Goal: Find contact information: Find contact information

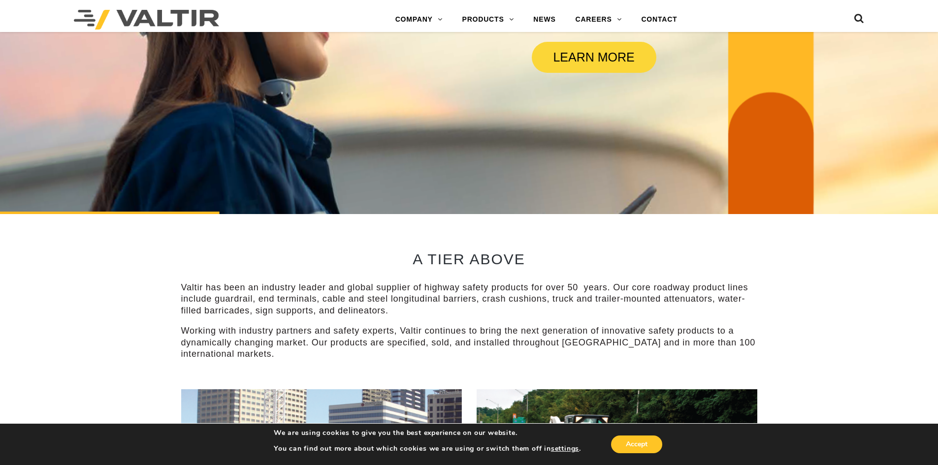
scroll to position [361, 0]
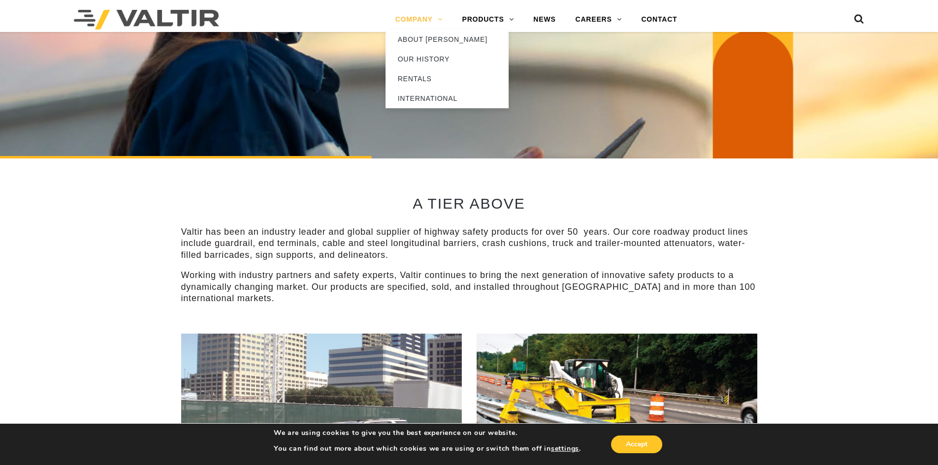
click at [435, 16] on link "COMPANY" at bounding box center [418, 20] width 67 height 20
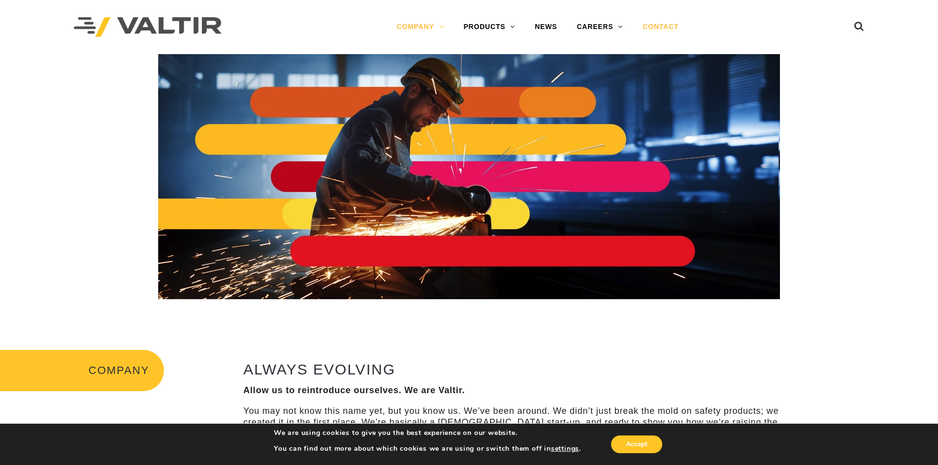
click at [656, 29] on link "CONTACT" at bounding box center [660, 27] width 56 height 20
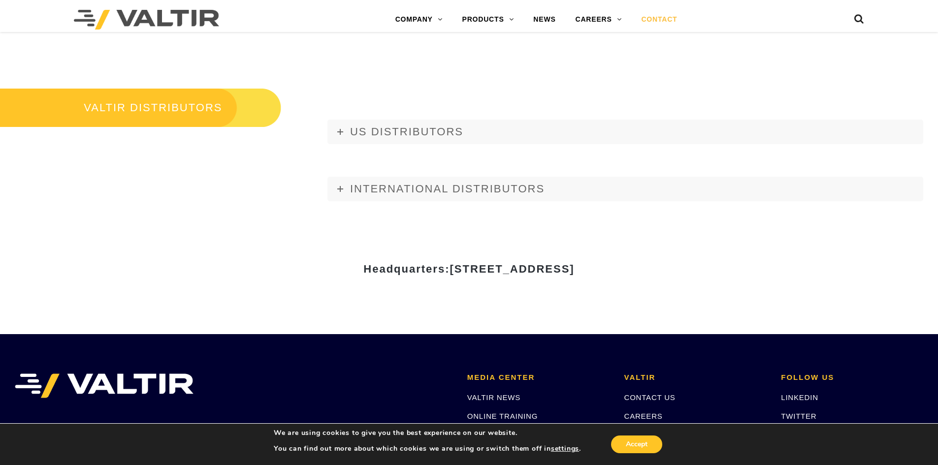
scroll to position [1289, 0]
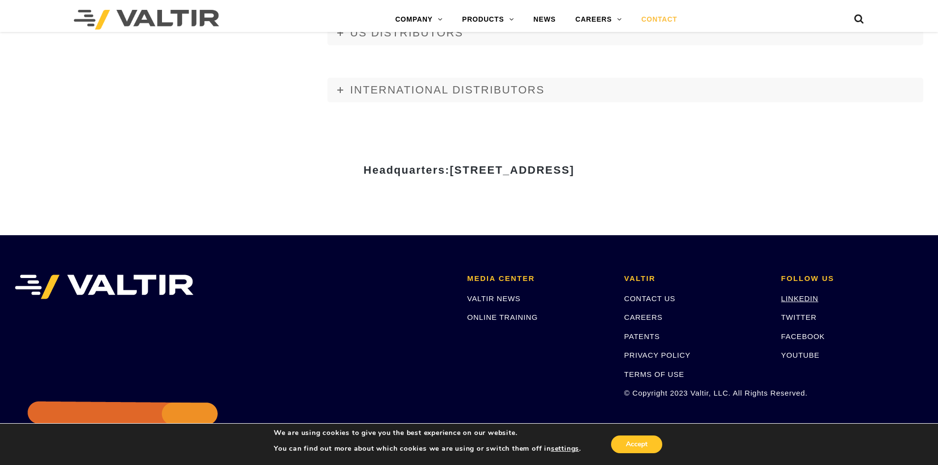
click at [809, 300] on link "LINKEDIN" at bounding box center [799, 298] width 37 height 8
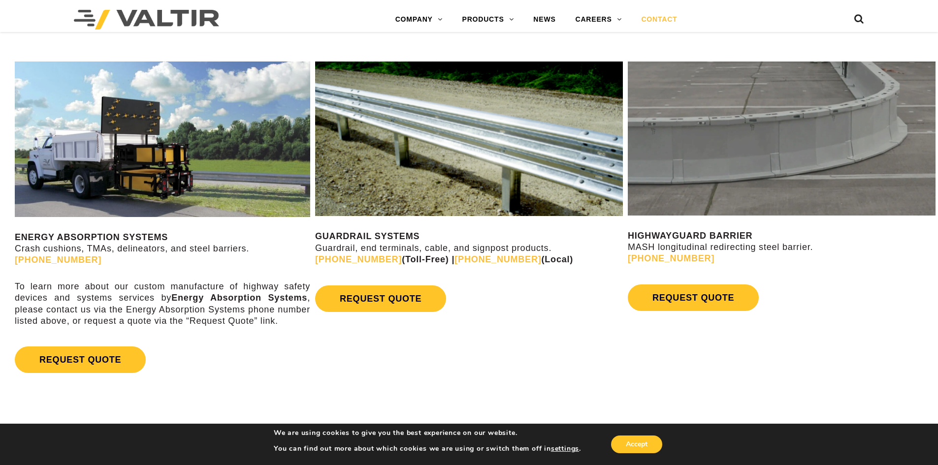
scroll to position [534, 0]
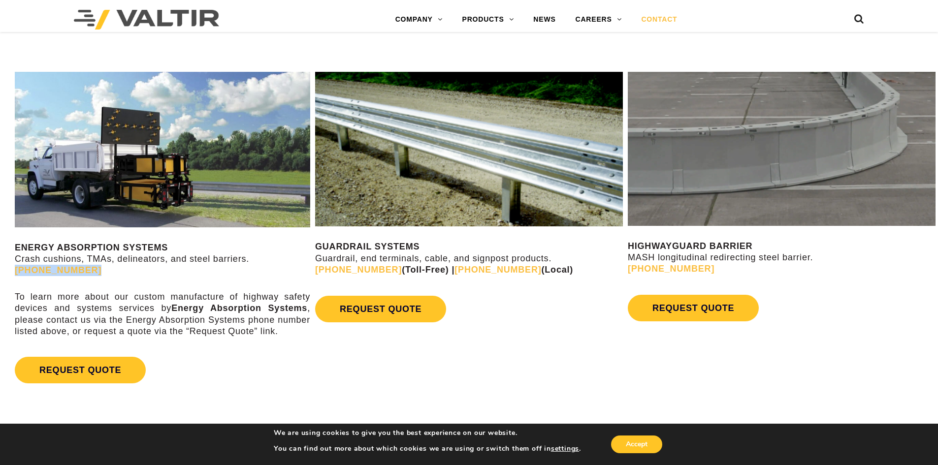
drag, startPoint x: 163, startPoint y: 274, endPoint x: 0, endPoint y: 277, distance: 163.4
click at [0, 276] on div "ENERGY ABSORPTION SYSTEMS Crash cushions, TMAs, delineators, and steel barriers…" at bounding box center [156, 233] width 313 height 340
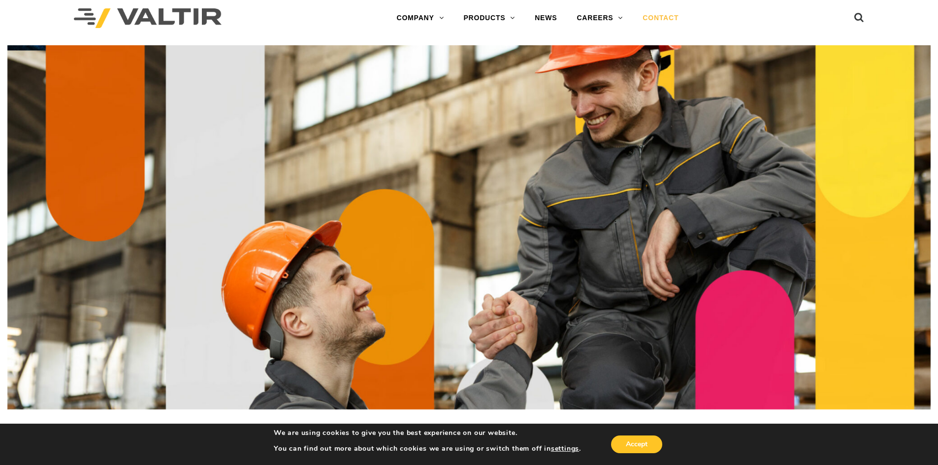
scroll to position [0, 0]
